Goal: Information Seeking & Learning: Learn about a topic

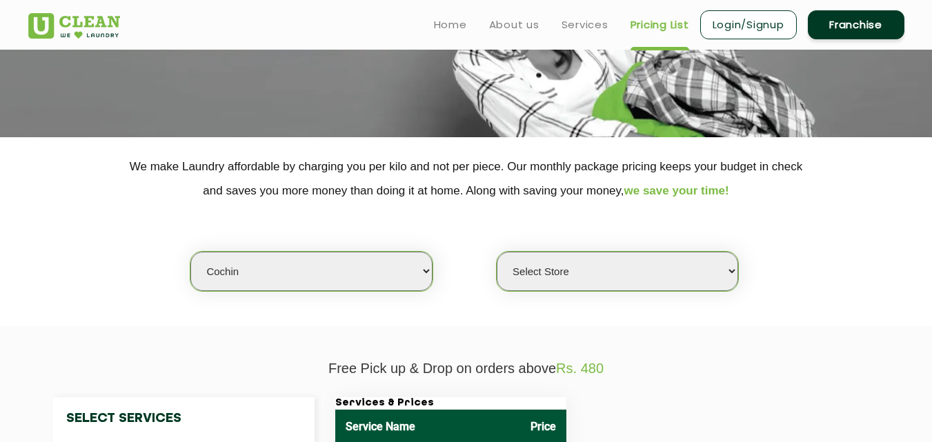
scroll to position [161, 0]
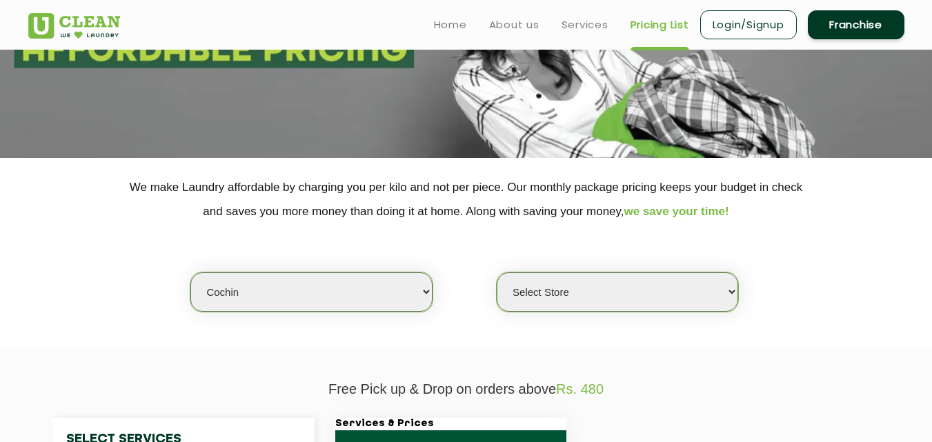
click at [292, 295] on select "Select city [GEOGRAPHIC_DATA] [GEOGRAPHIC_DATA] [GEOGRAPHIC_DATA] [GEOGRAPHIC_D…" at bounding box center [310, 291] width 241 height 39
select select "26"
click at [190, 272] on select "Select city [GEOGRAPHIC_DATA] [GEOGRAPHIC_DATA] [GEOGRAPHIC_DATA] [GEOGRAPHIC_D…" at bounding box center [310, 291] width 241 height 39
select select "0"
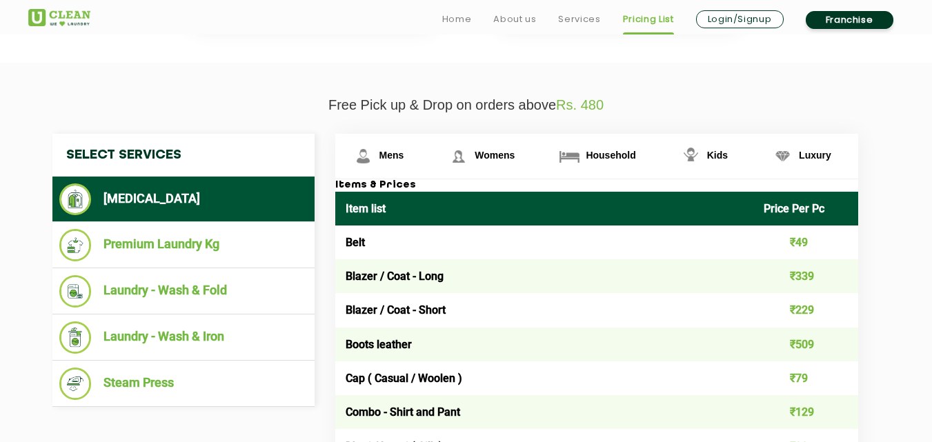
scroll to position [464, 0]
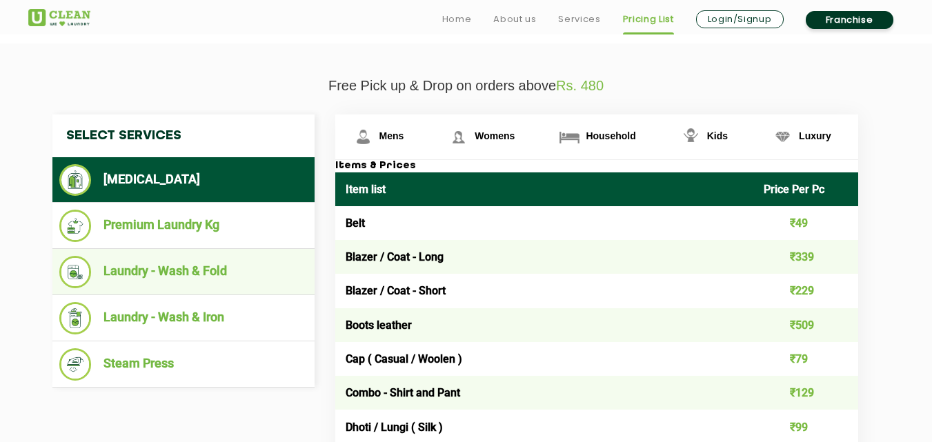
click at [168, 277] on li "Laundry - Wash & Fold" at bounding box center [183, 272] width 248 height 32
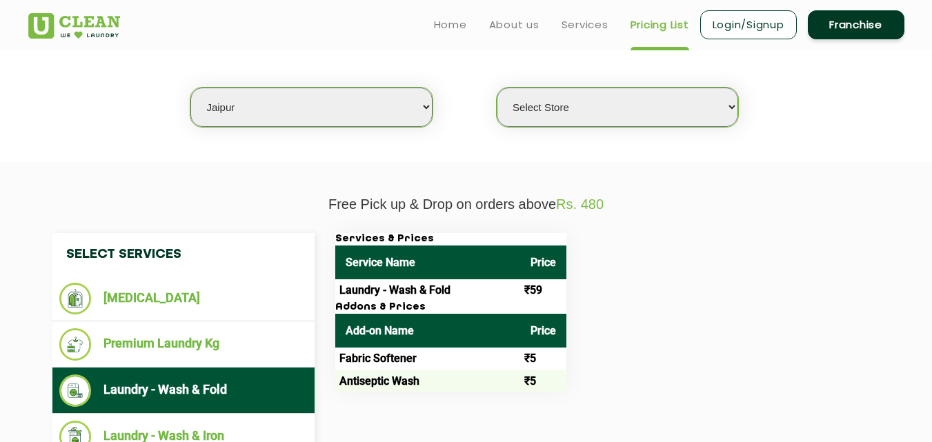
scroll to position [340, 0]
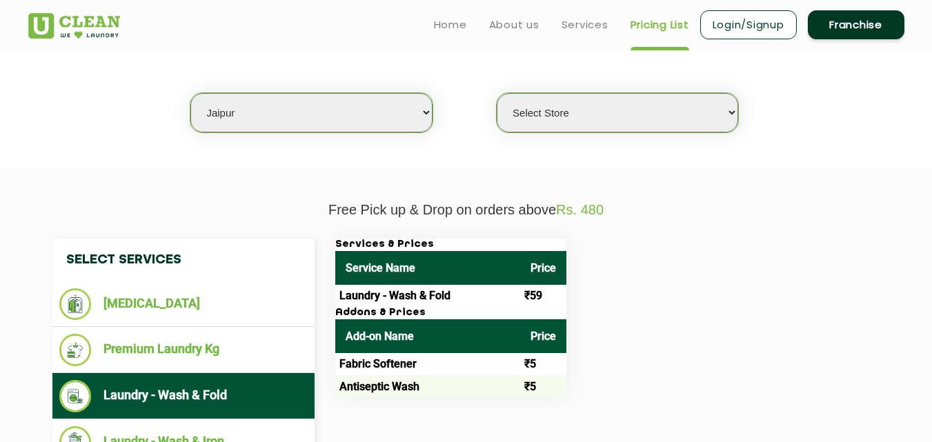
click at [289, 111] on select "Select city [GEOGRAPHIC_DATA] [GEOGRAPHIC_DATA] [GEOGRAPHIC_DATA] [GEOGRAPHIC_D…" at bounding box center [310, 112] width 241 height 39
select select "14"
click at [190, 93] on select "Select city [GEOGRAPHIC_DATA] [GEOGRAPHIC_DATA] [GEOGRAPHIC_DATA] [GEOGRAPHIC_D…" at bounding box center [310, 112] width 241 height 39
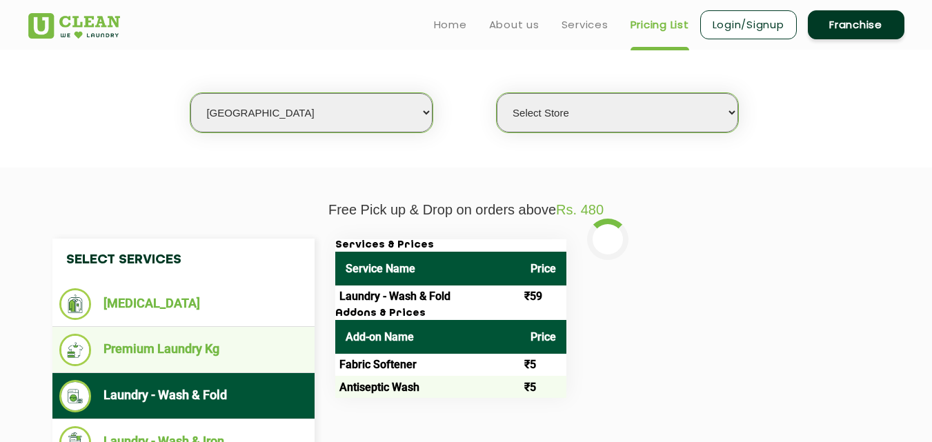
click at [219, 357] on li "Premium Laundry Kg" at bounding box center [183, 350] width 248 height 32
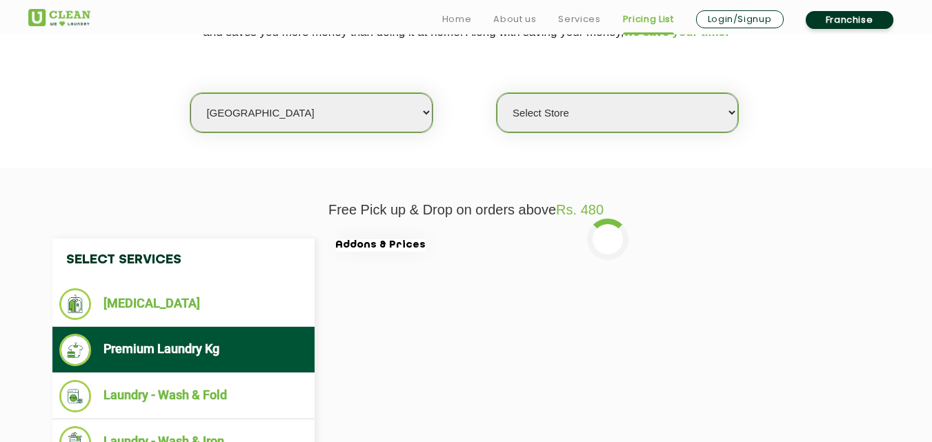
scroll to position [414, 0]
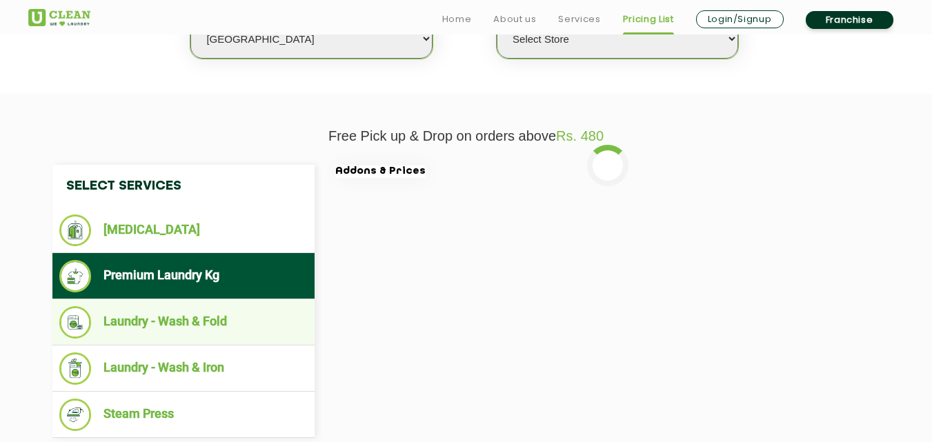
click at [197, 314] on li "Laundry - Wash & Fold" at bounding box center [183, 322] width 248 height 32
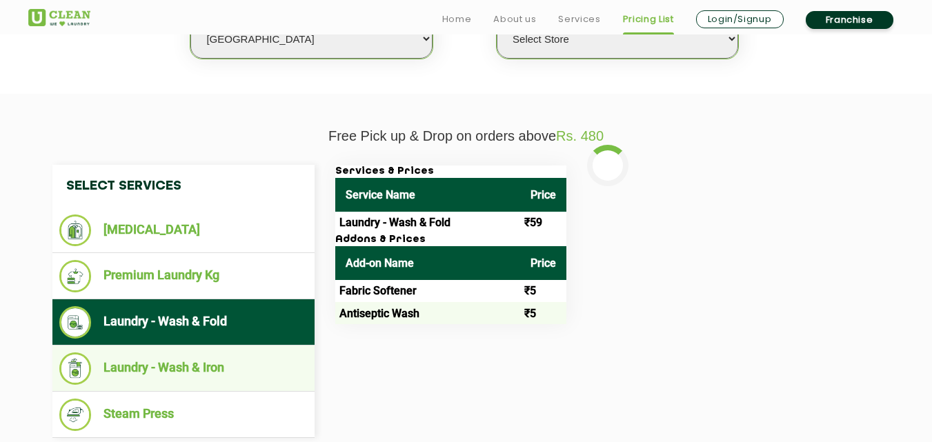
click at [174, 361] on li "Laundry - Wash & Iron" at bounding box center [183, 368] width 248 height 32
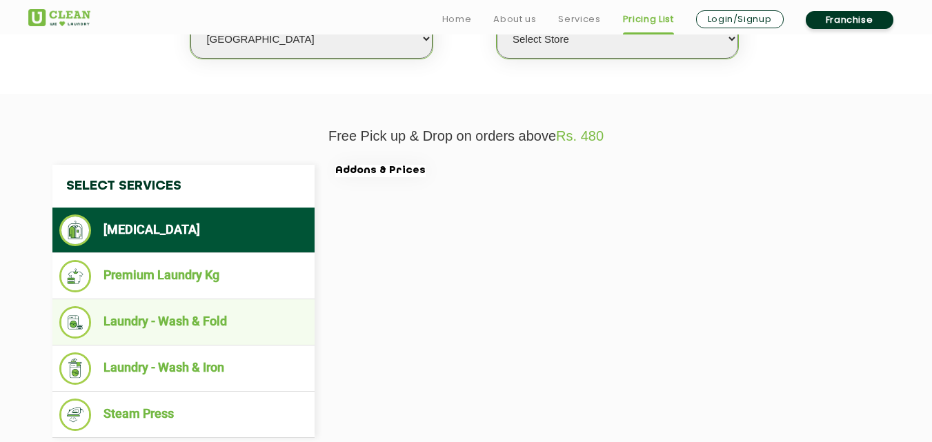
select select "0"
click at [192, 322] on li "Laundry - Wash & Fold" at bounding box center [183, 322] width 248 height 32
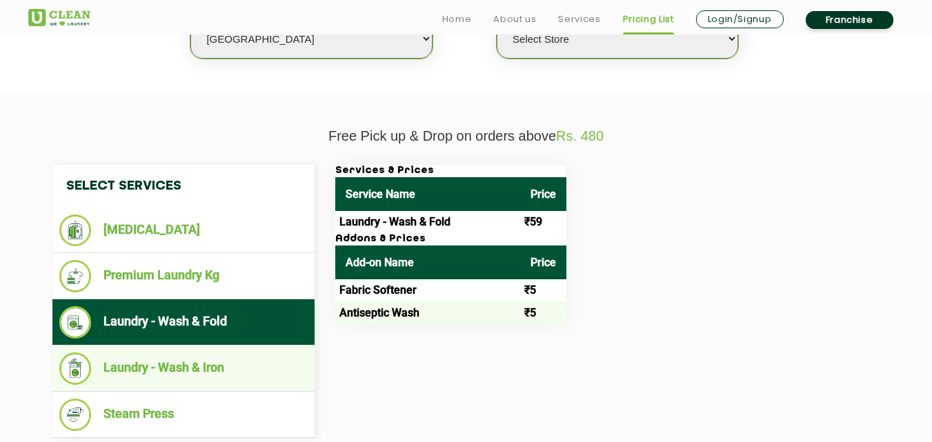
click at [189, 364] on li "Laundry - Wash & Iron" at bounding box center [183, 368] width 248 height 32
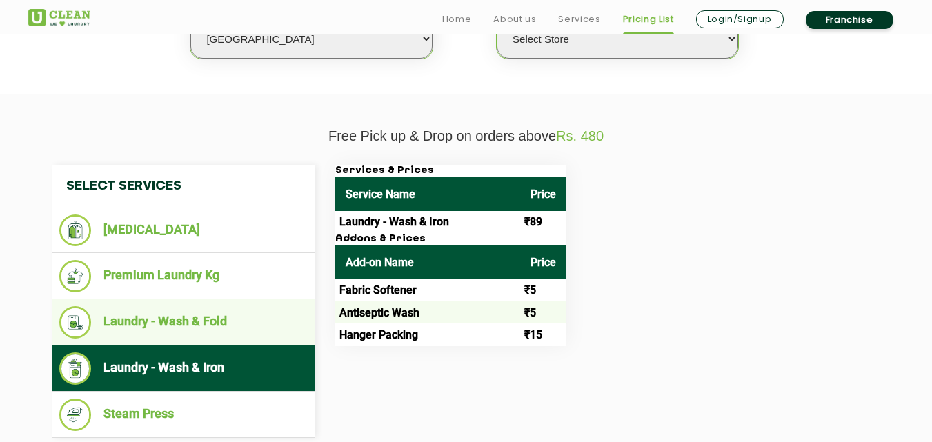
click at [196, 325] on li "Laundry - Wash & Fold" at bounding box center [183, 322] width 248 height 32
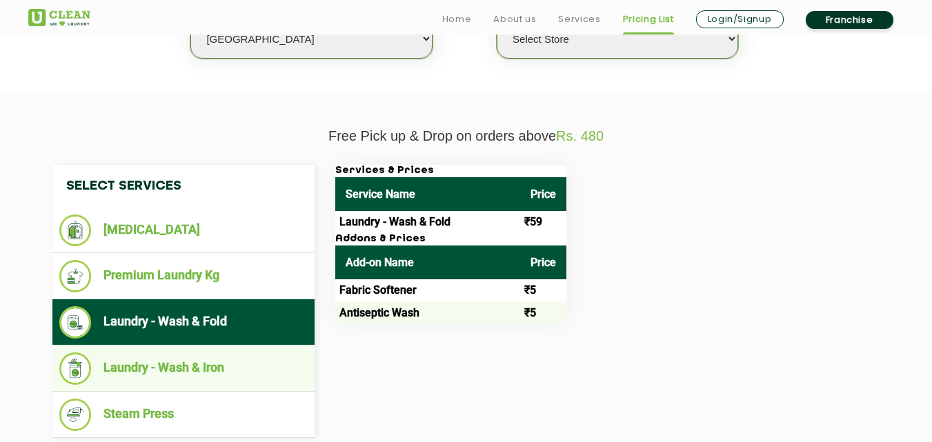
click at [223, 363] on li "Laundry - Wash & Iron" at bounding box center [183, 368] width 248 height 32
